Goal: Task Accomplishment & Management: Manage account settings

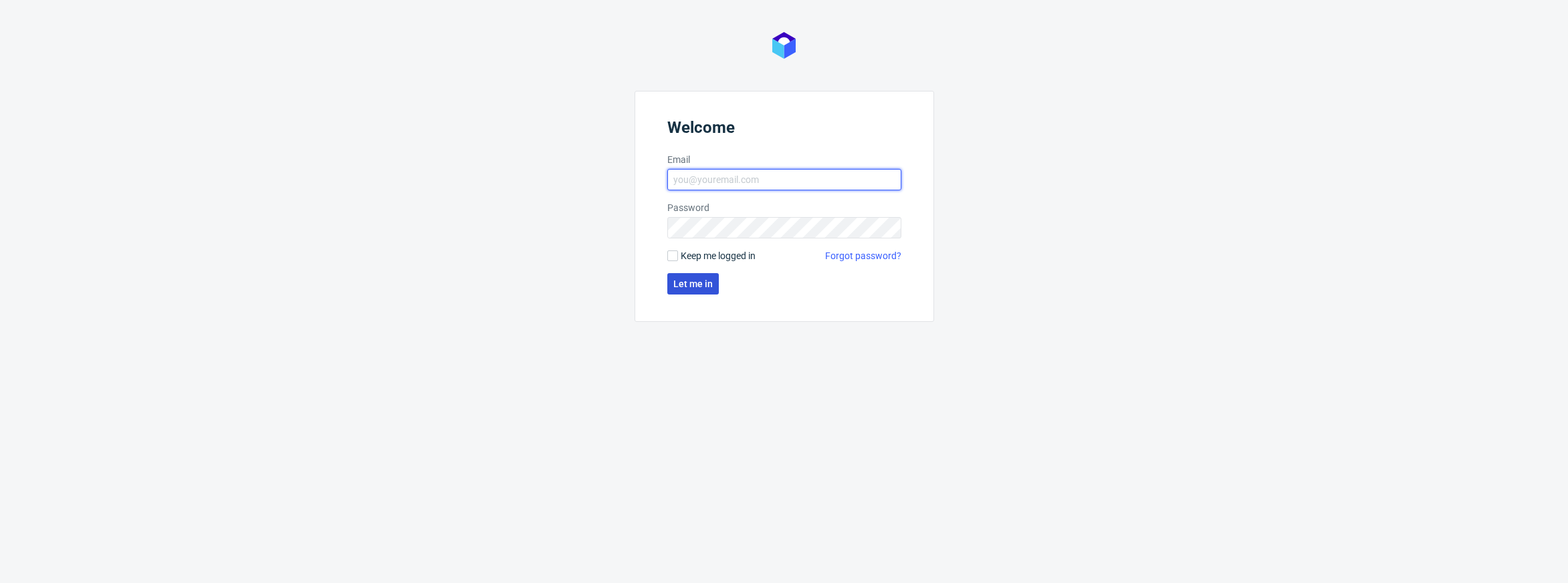
type input "[PERSON_NAME][EMAIL_ADDRESS][PERSON_NAME][DOMAIN_NAME]"
click at [701, 281] on span "Let me in" at bounding box center [693, 284] width 40 height 9
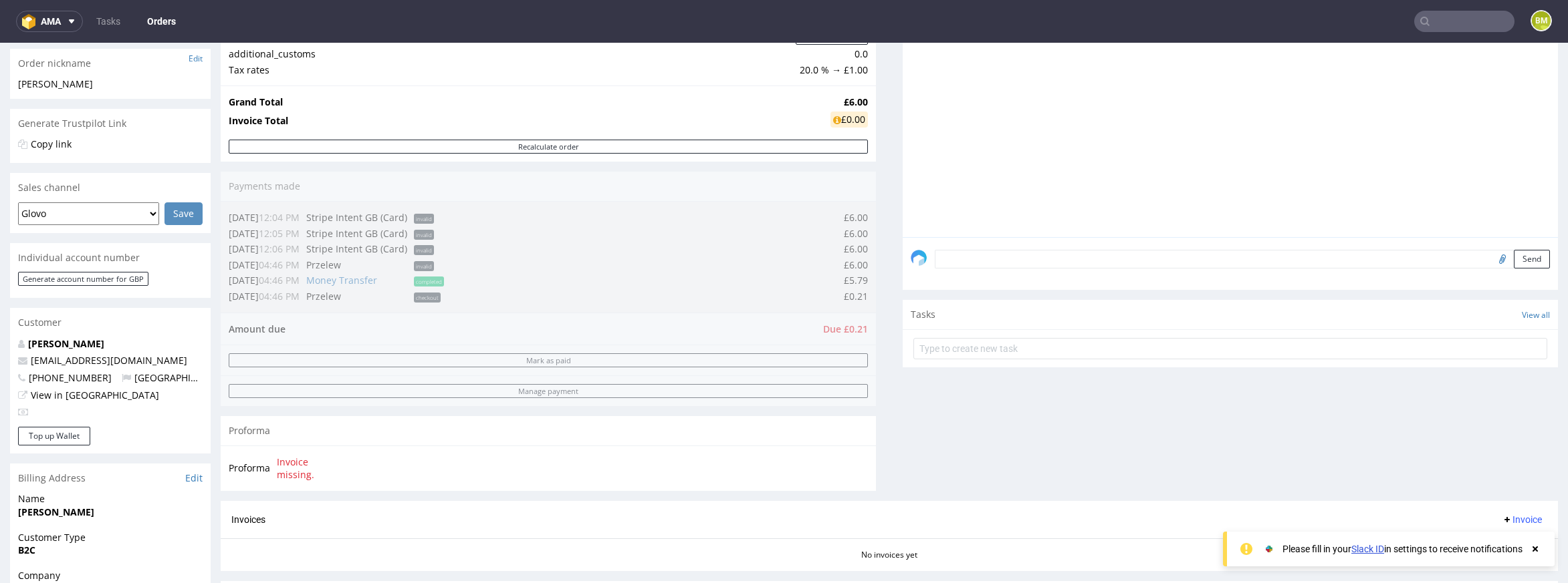
scroll to position [195, 0]
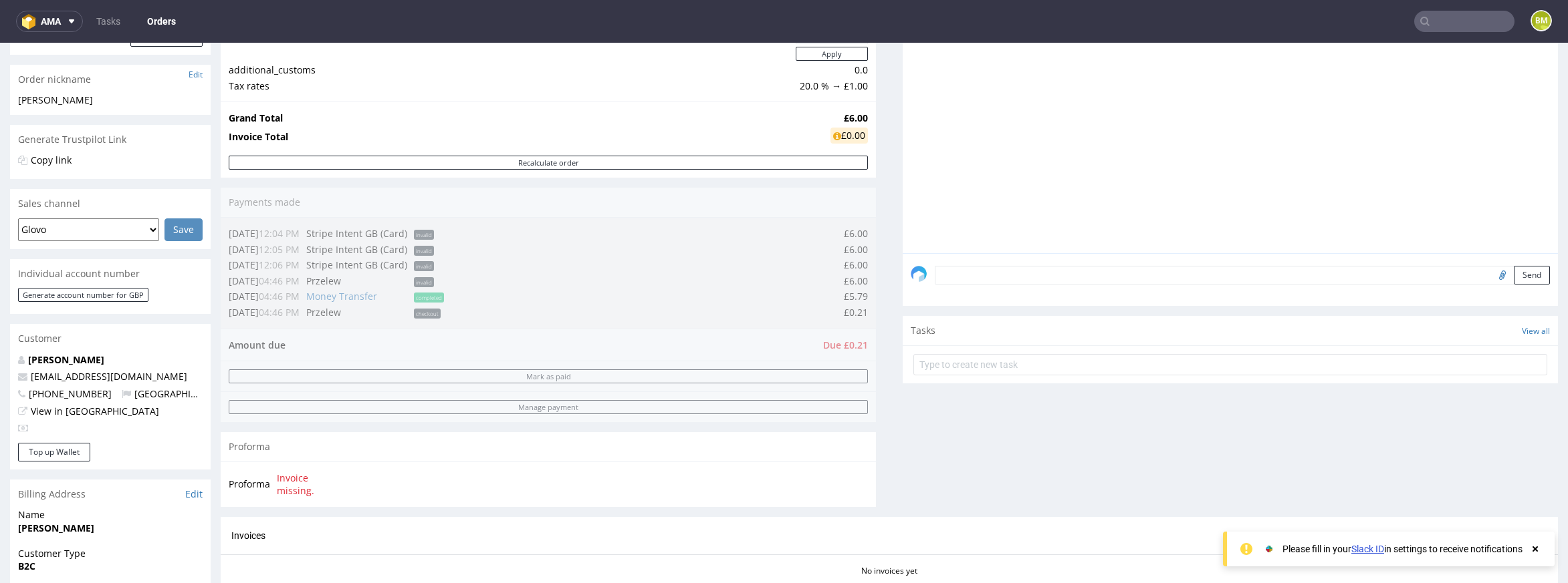
click at [541, 411] on div "Order summary 1 Line Item (Net Total) 5.00 Add promo code Apply additional_cust…" at bounding box center [548, 243] width 655 height 548
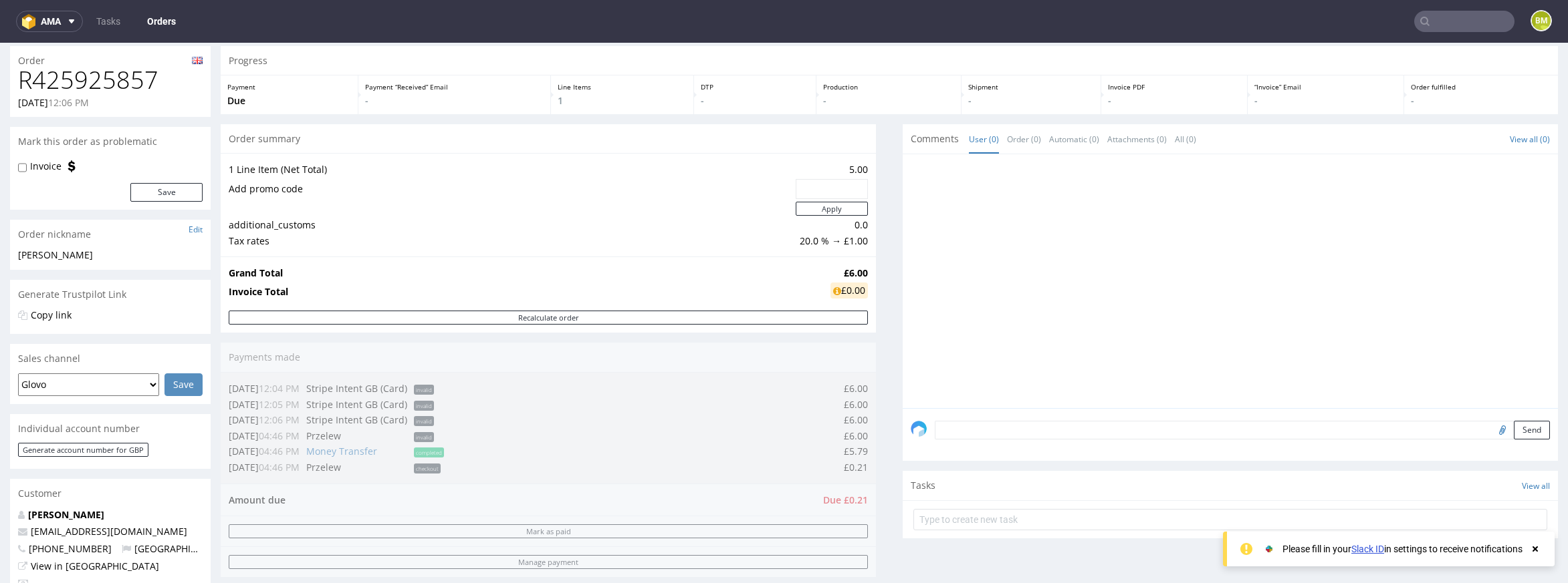
scroll to position [0, 0]
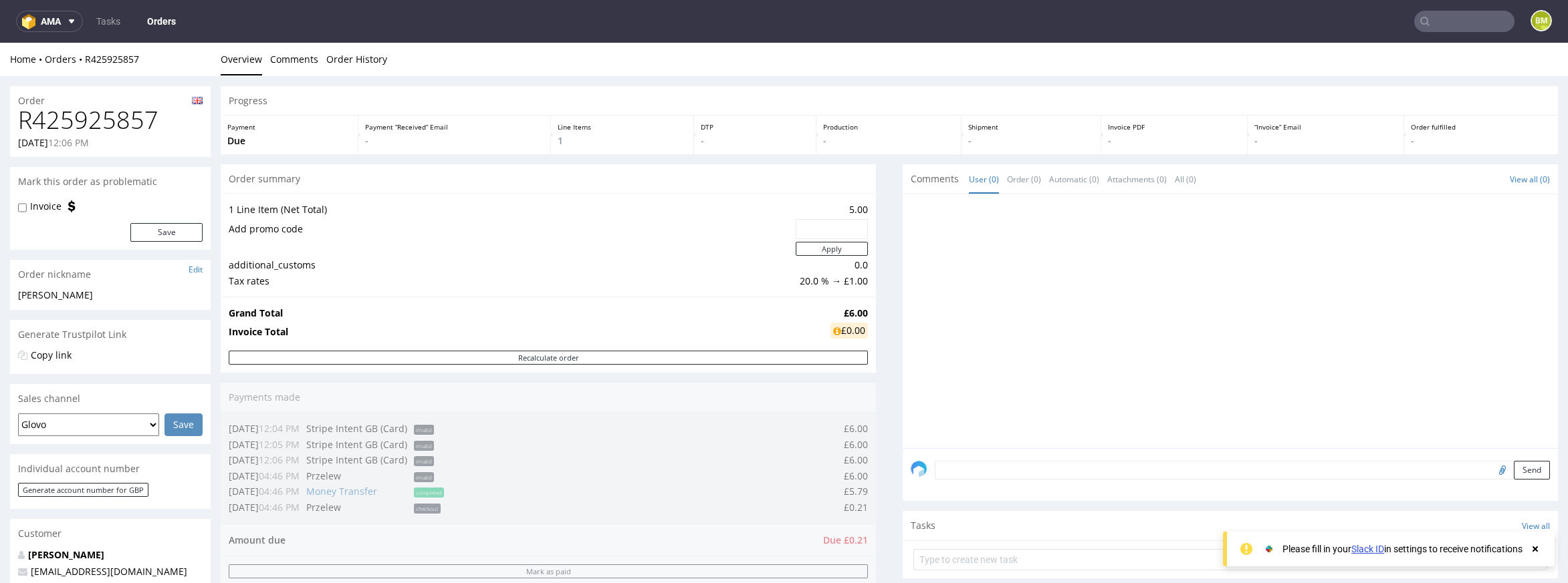
click at [883, 228] on div "Progress Payment Due Payment “Received” Email - Line Items 1 DTP - Production -…" at bounding box center [889, 531] width 1337 height 890
click at [129, 442] on div "Glovo Foodora Ankorstore Restaurant Week Singulart Masterlife Farfetch Rebel Ta…" at bounding box center [110, 428] width 201 height 31
click at [141, 421] on select "Glovo Foodora Ankorstore Restaurant Week Singulart Masterlife Farfetch Rebel Ta…" at bounding box center [88, 424] width 141 height 23
